Goal: Task Accomplishment & Management: Manage account settings

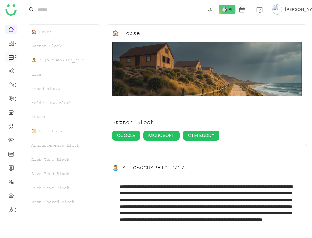
click at [14, 58] on icon at bounding box center [15, 57] width 5 height 5
click at [36, 91] on link "Library" at bounding box center [43, 93] width 41 height 4
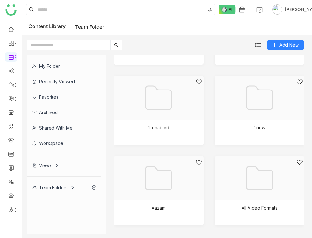
scroll to position [246, 0]
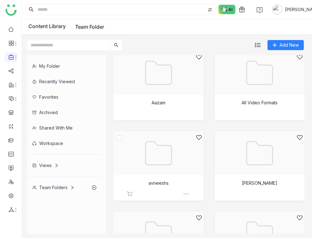
click at [177, 162] on div at bounding box center [156, 161] width 79 height 54
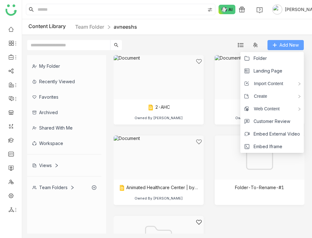
click at [285, 40] on button "Add New" at bounding box center [285, 45] width 36 height 10
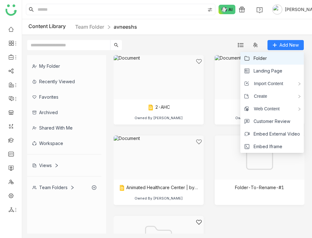
click at [275, 57] on li "Folder" at bounding box center [271, 58] width 63 height 13
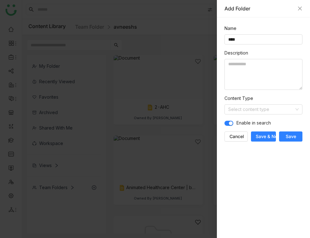
type input "****"
click at [294, 139] on span "Save" at bounding box center [290, 136] width 10 height 6
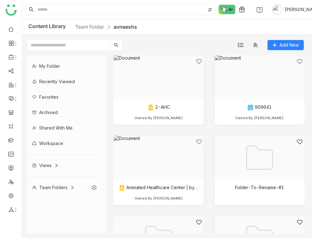
scroll to position [61, 0]
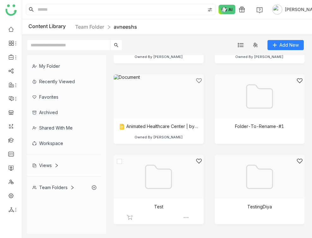
click at [187, 216] on img at bounding box center [186, 218] width 6 height 6
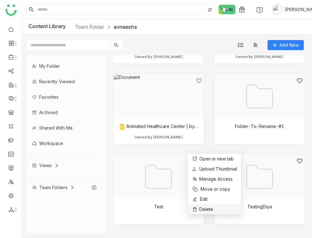
click at [206, 209] on span "Delete" at bounding box center [206, 209] width 14 height 7
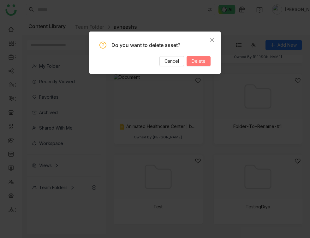
click at [202, 61] on span "Delete" at bounding box center [198, 61] width 14 height 7
